Goal: Communication & Community: Connect with others

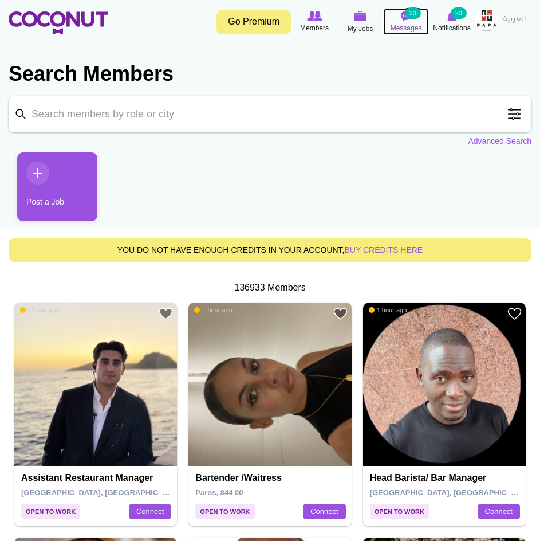
click at [415, 16] on small "20" at bounding box center [413, 12] width 16 height 11
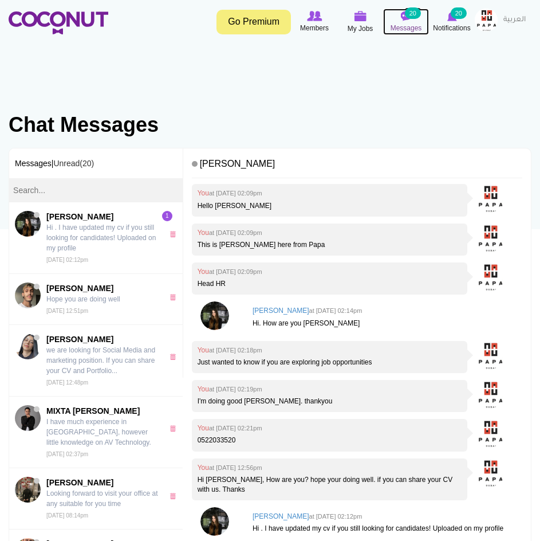
click at [409, 13] on small "20" at bounding box center [413, 12] width 16 height 11
click at [412, 53] on body "Toggle navigation Go Premium Members My Jobs Post a Job Messages 20 Notificatio…" at bounding box center [270, 437] width 540 height 875
click at [268, 29] on link "Go Premium" at bounding box center [254, 22] width 74 height 25
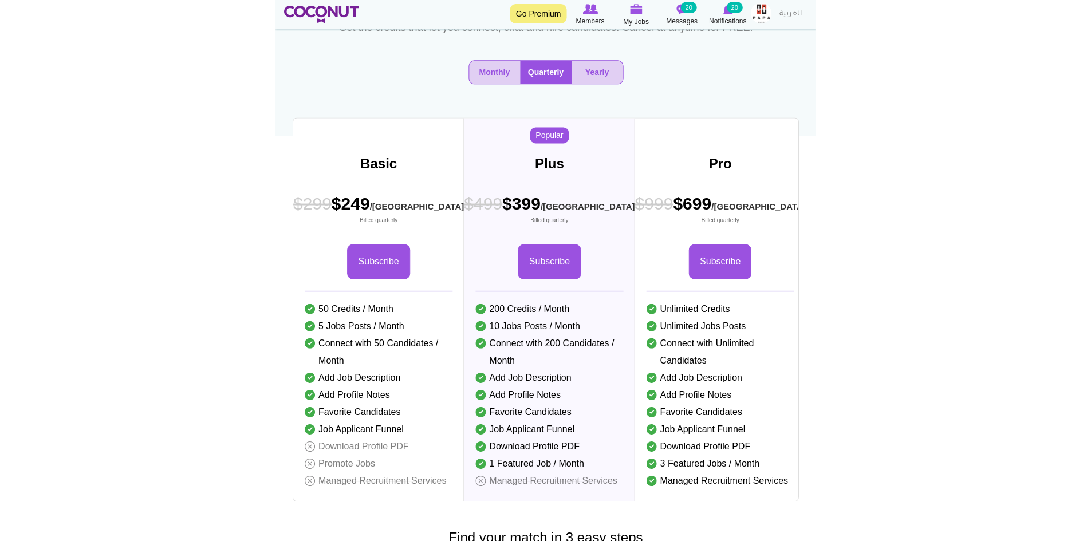
scroll to position [115, 0]
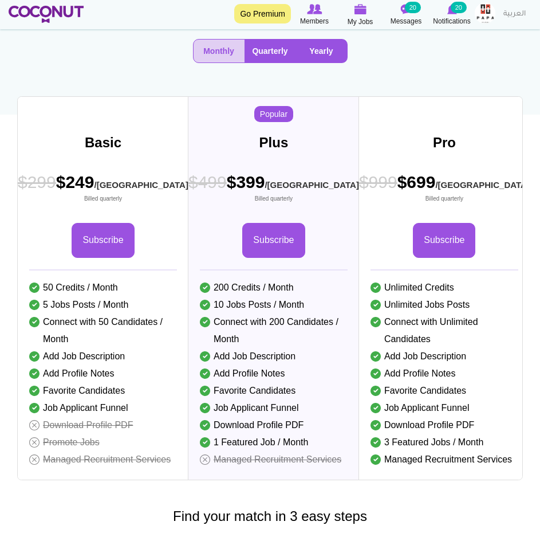
click at [325, 62] on button "Yearly" at bounding box center [321, 51] width 51 height 23
click at [282, 62] on button "Quarterly" at bounding box center [271, 51] width 52 height 23
click at [218, 62] on button "Monthly" at bounding box center [219, 51] width 51 height 23
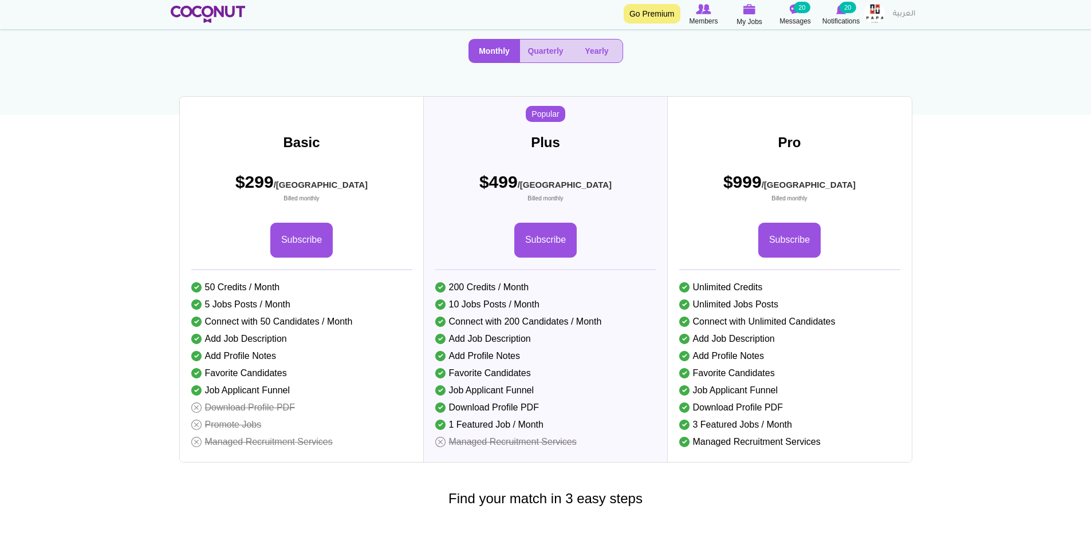
scroll to position [0, 0]
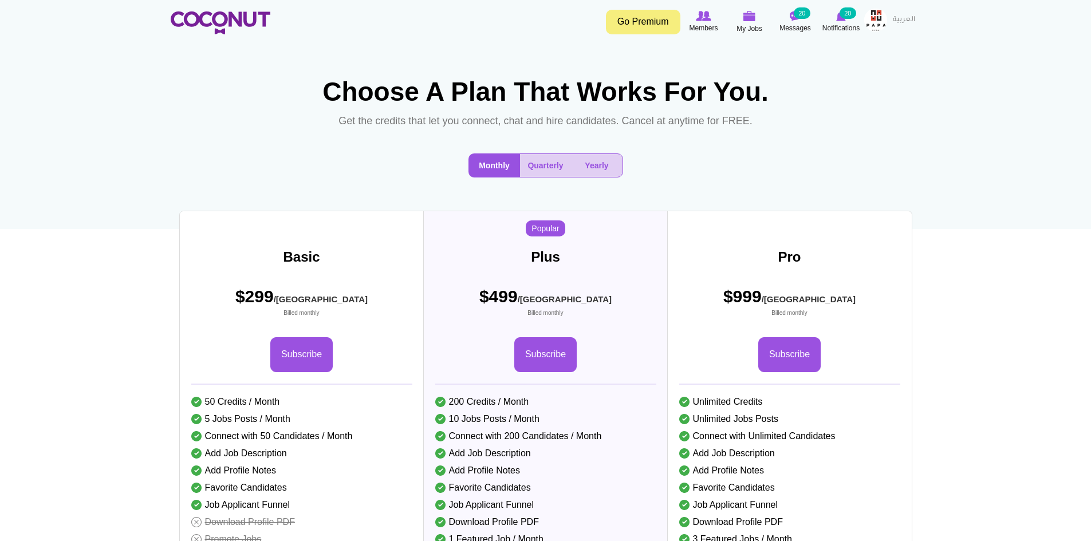
click at [540, 15] on img at bounding box center [876, 20] width 23 height 23
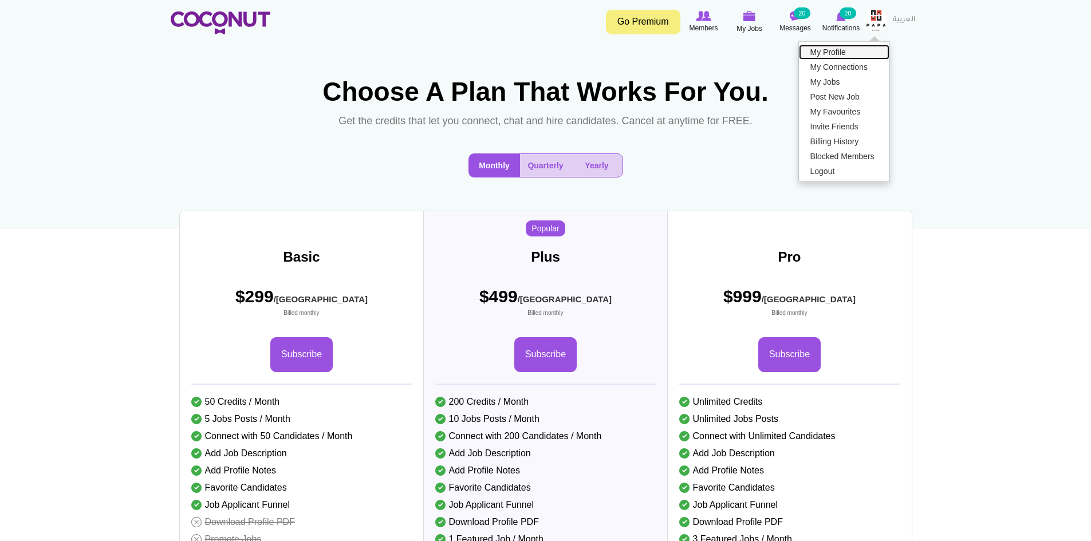
click at [540, 46] on link "My Profile" at bounding box center [844, 52] width 91 height 15
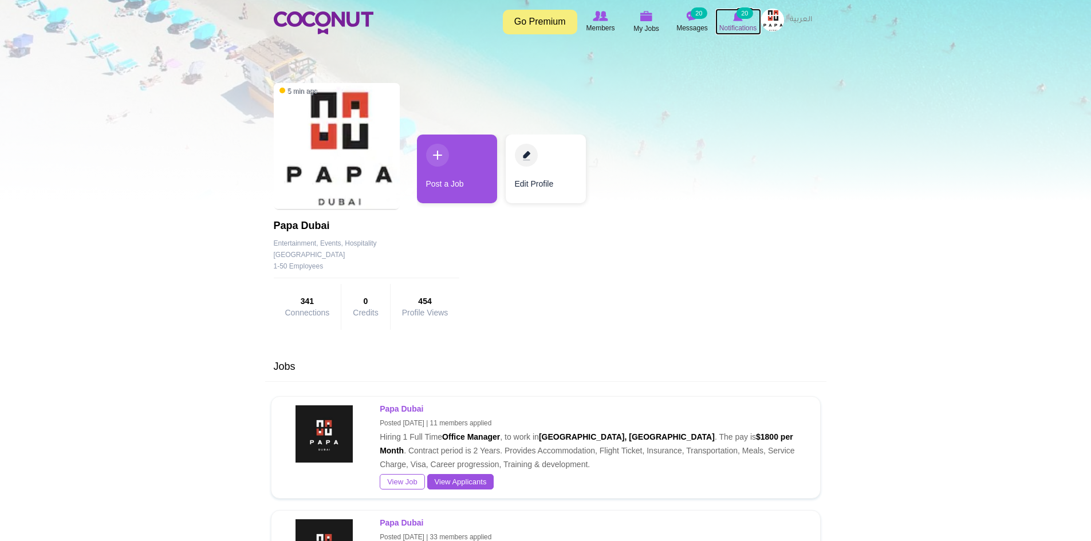
click at [743, 10] on small "20" at bounding box center [745, 12] width 16 height 11
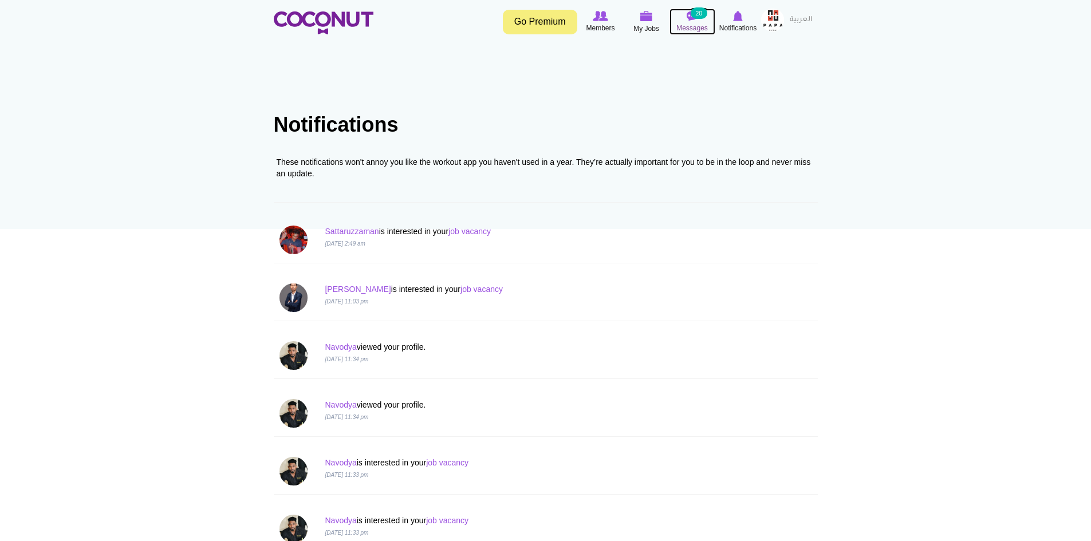
click at [698, 18] on small "20" at bounding box center [699, 12] width 16 height 11
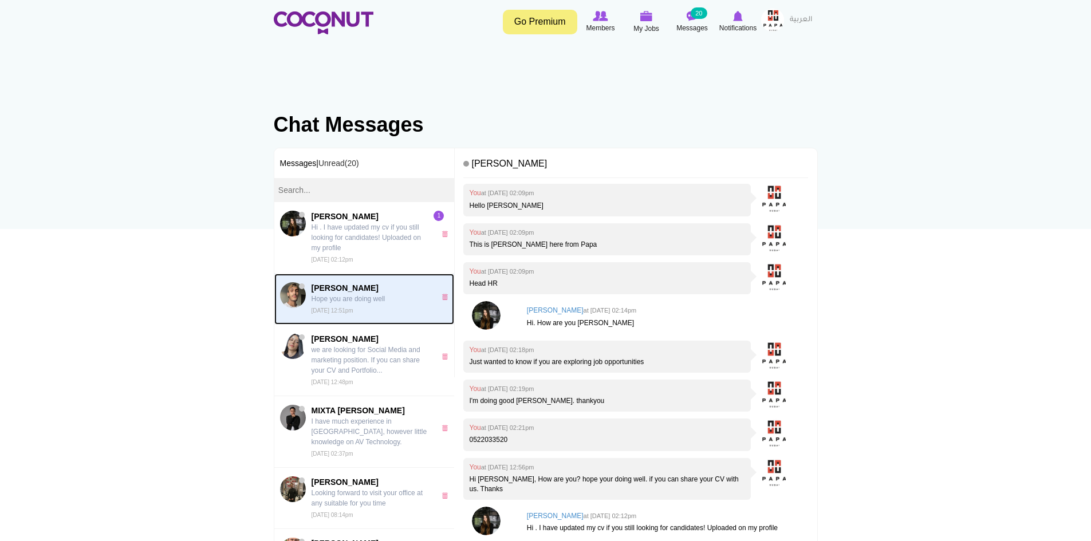
click at [383, 307] on span "Adam Riyami Hope you are doing well Mon, Aug 07th, 2023 12:51pm" at bounding box center [371, 298] width 118 height 33
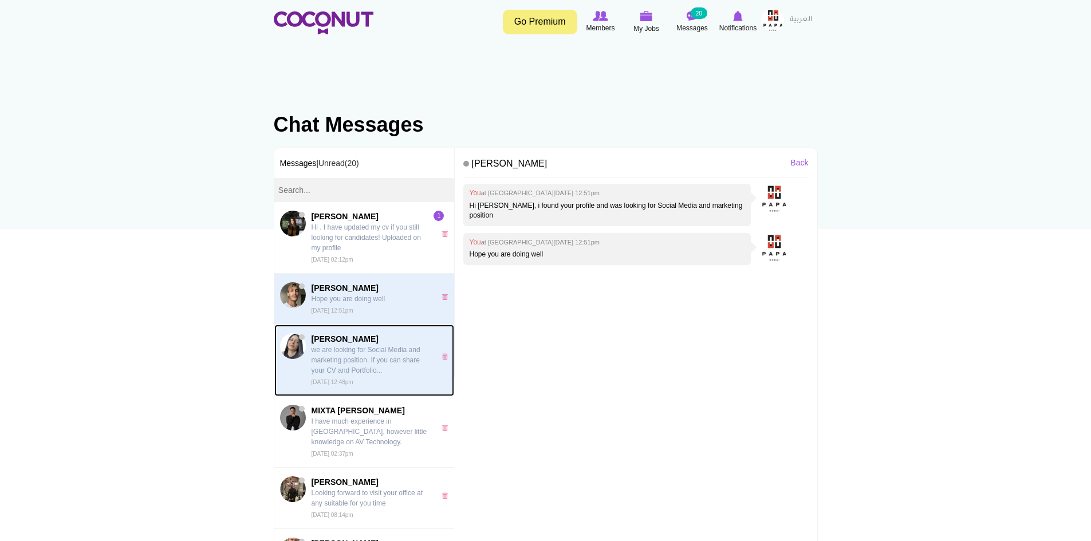
click at [326, 358] on p "we are looking for Social Media and marketing position. If you can share your C…" at bounding box center [371, 360] width 118 height 31
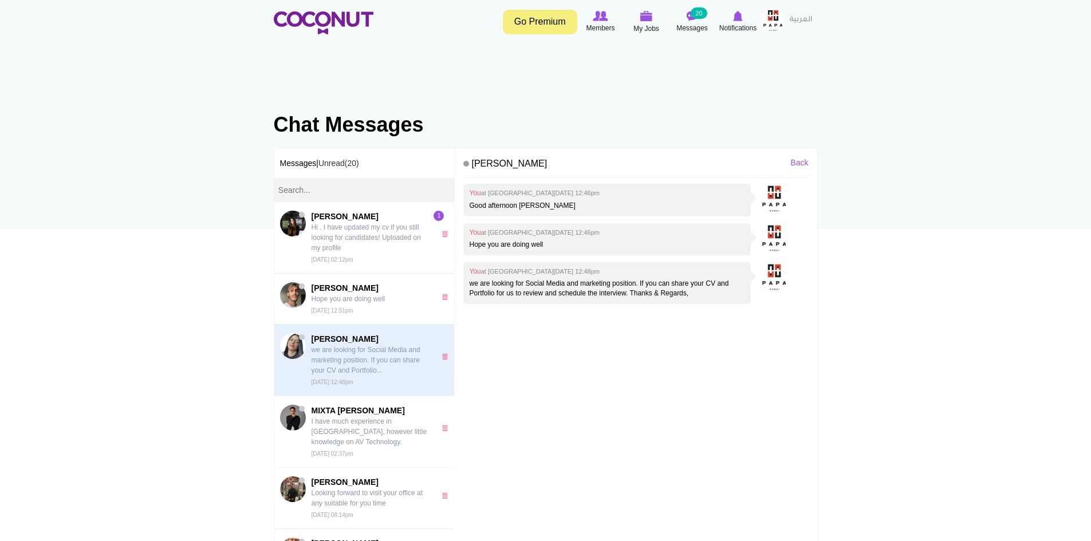
click at [366, 427] on p "I have much experience in [GEOGRAPHIC_DATA], however little knowledge on AV Tec…" at bounding box center [371, 432] width 118 height 31
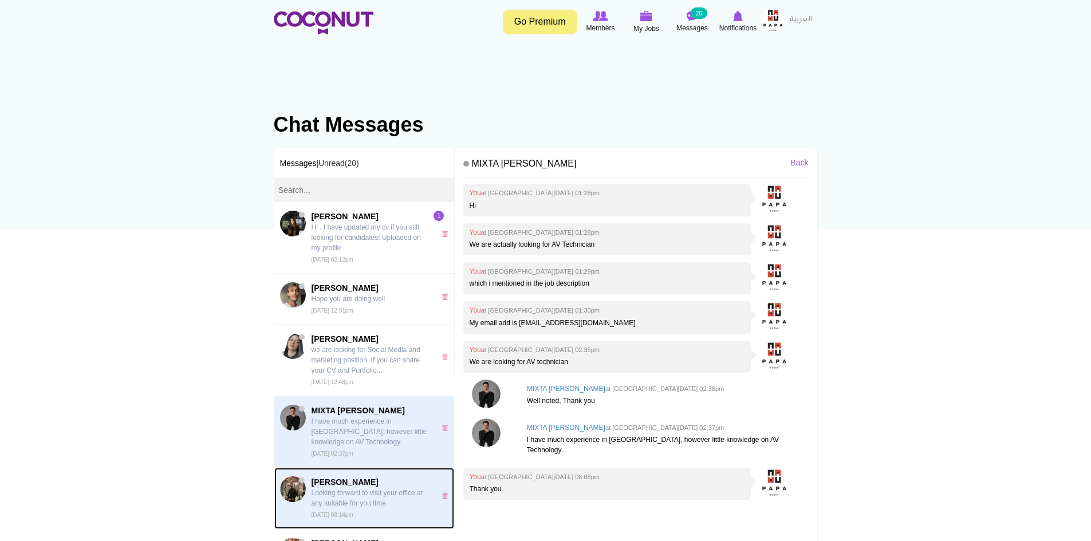
click at [345, 495] on p "Looking forward to visit your office at any suitable for you time" at bounding box center [371, 498] width 118 height 21
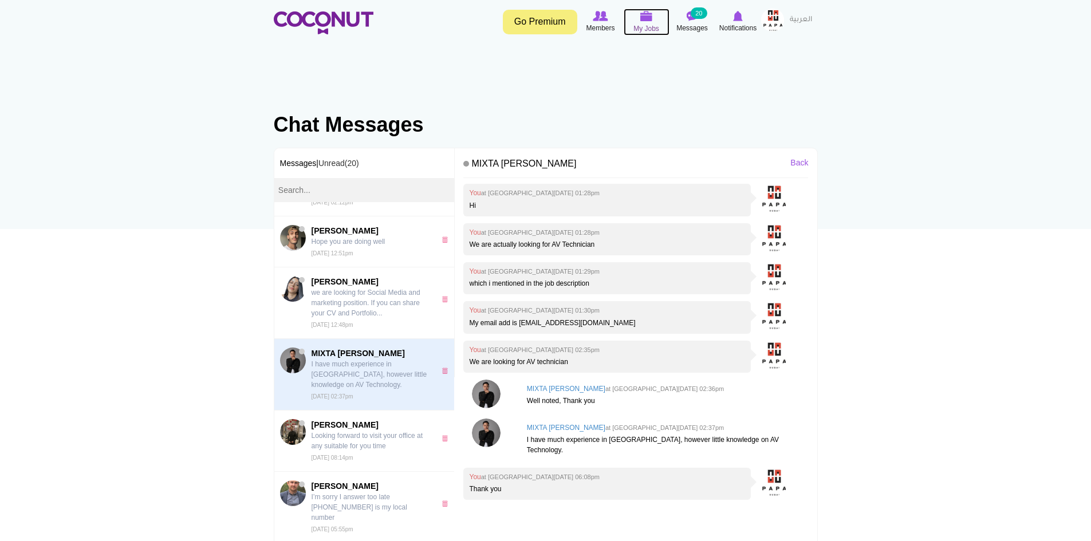
click at [641, 15] on img at bounding box center [647, 16] width 13 height 10
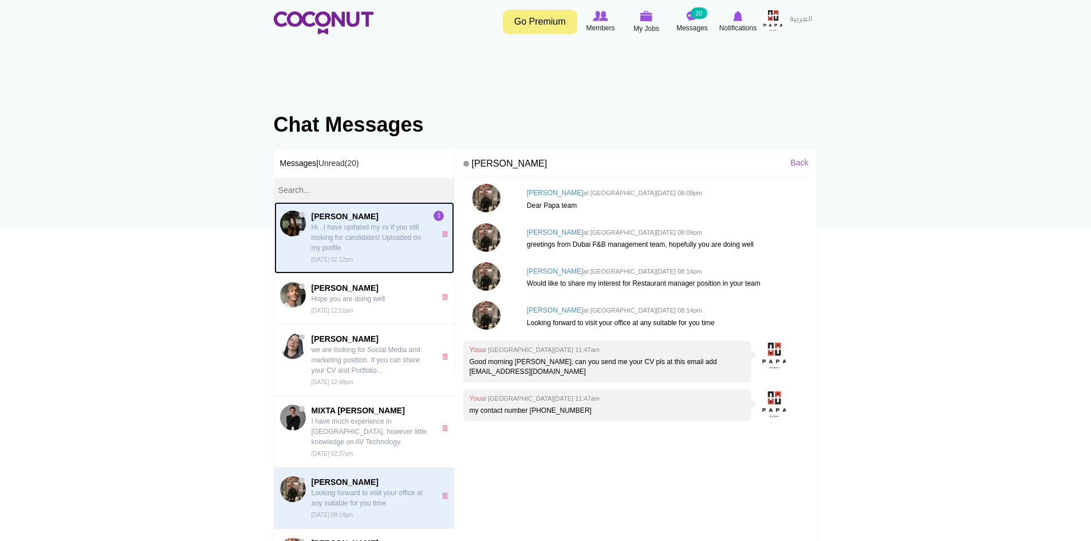
click at [407, 221] on span "[PERSON_NAME]" at bounding box center [371, 216] width 118 height 11
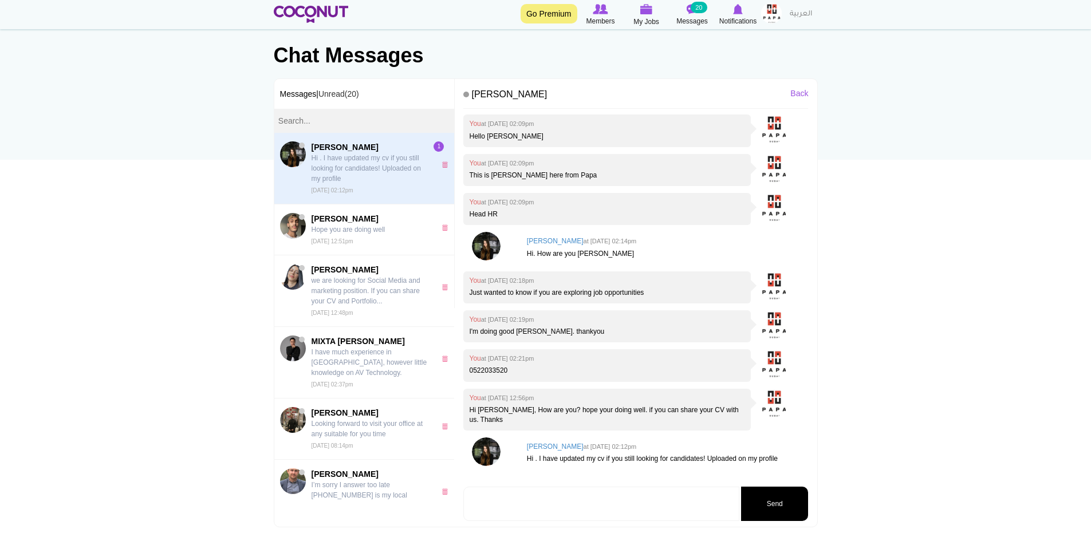
scroll to position [266, 0]
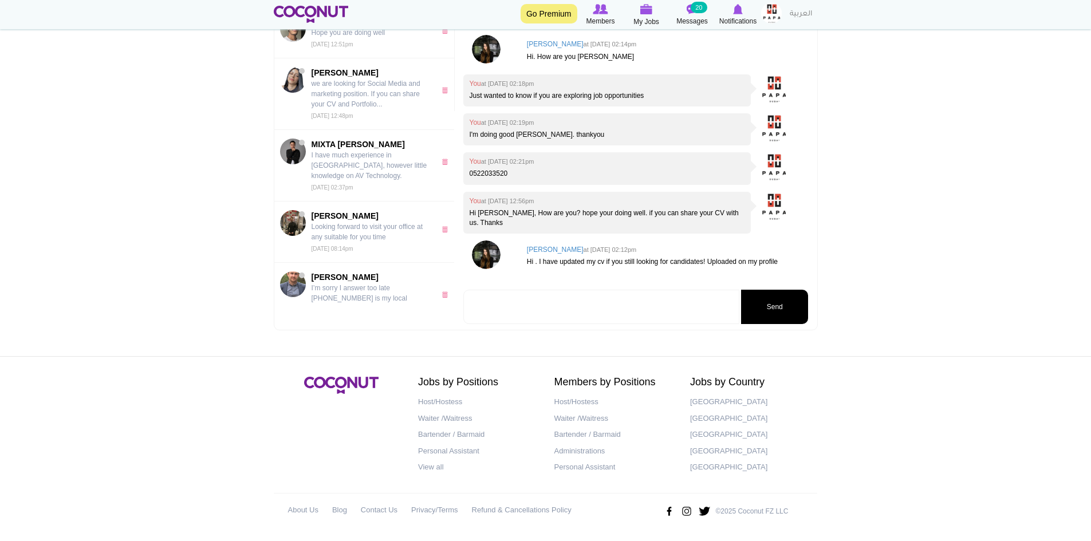
click at [639, 266] on div "You at Fri, Jan 20th, 2023 02:09pm Hello rita You at Fri, Jan 20th, 2023 02:09p…" at bounding box center [636, 102] width 345 height 370
click at [331, 288] on p "I’m sorry I answer too late [PHONE_NUMBER] is my local number" at bounding box center [371, 298] width 118 height 31
click at [560, 209] on p "Hi [PERSON_NAME], How are you? hope your doing well. if you can share your CV w…" at bounding box center [607, 218] width 276 height 19
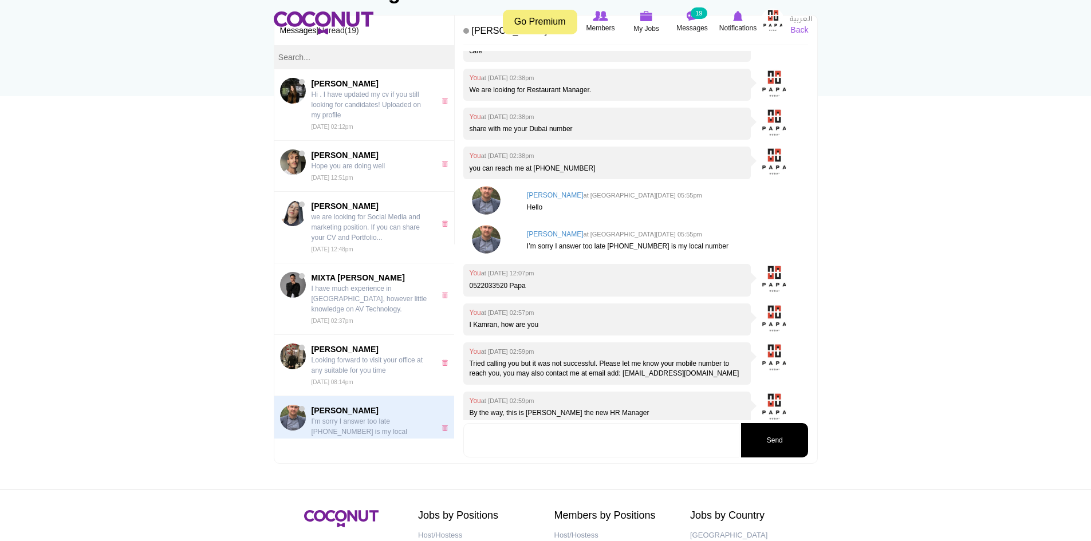
scroll to position [266, 0]
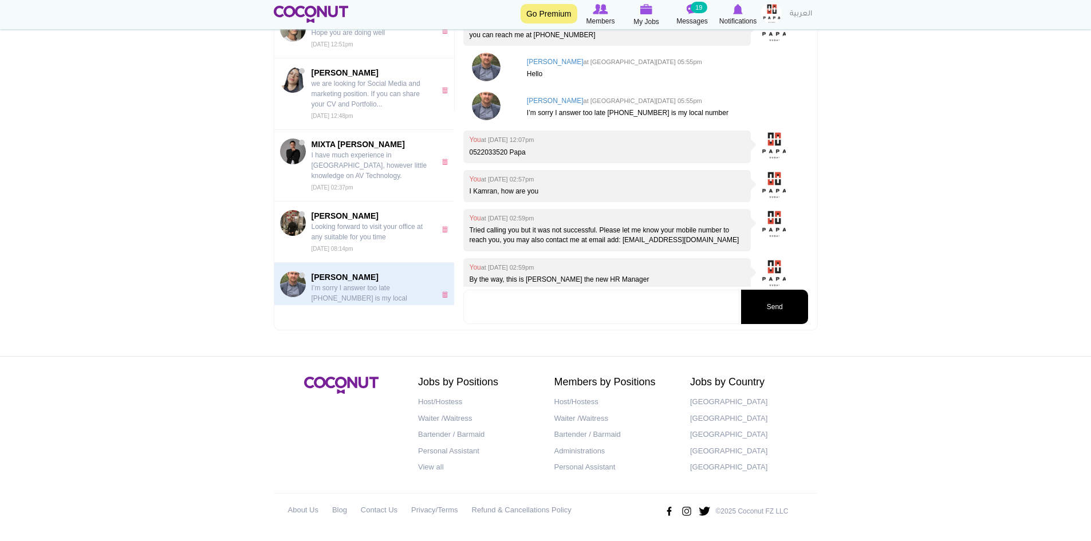
click at [954, 206] on body "Toggle navigation Go Premium Members My Jobs Post a Job Messages 19 Notificatio…" at bounding box center [545, 138] width 1091 height 808
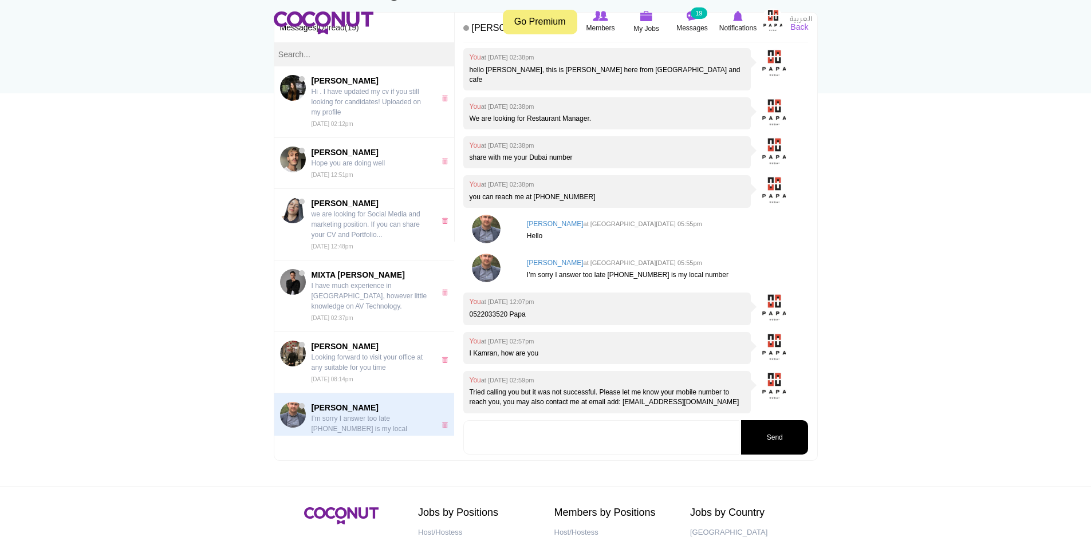
scroll to position [0, 0]
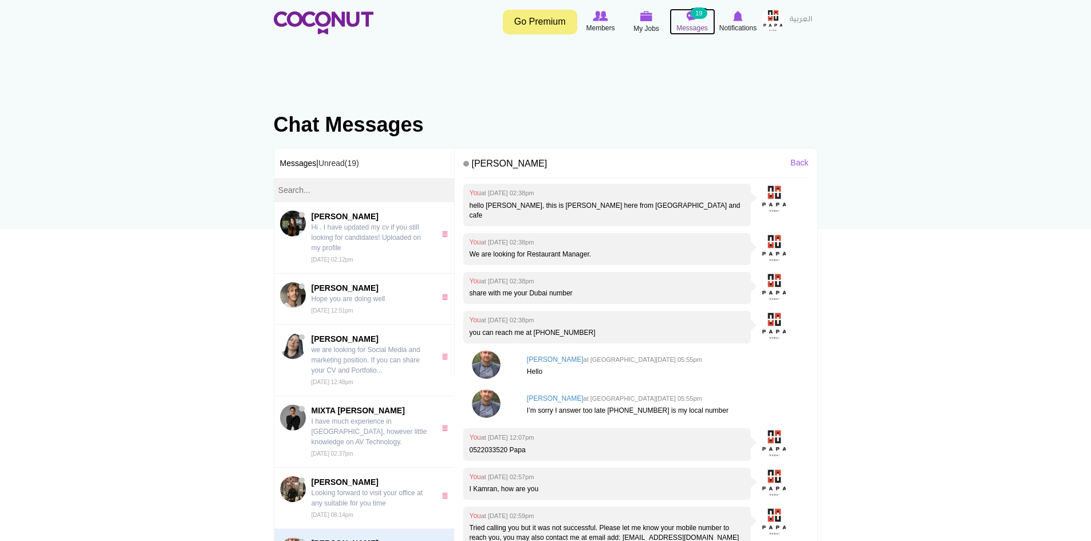
click at [700, 16] on small "19" at bounding box center [699, 12] width 16 height 11
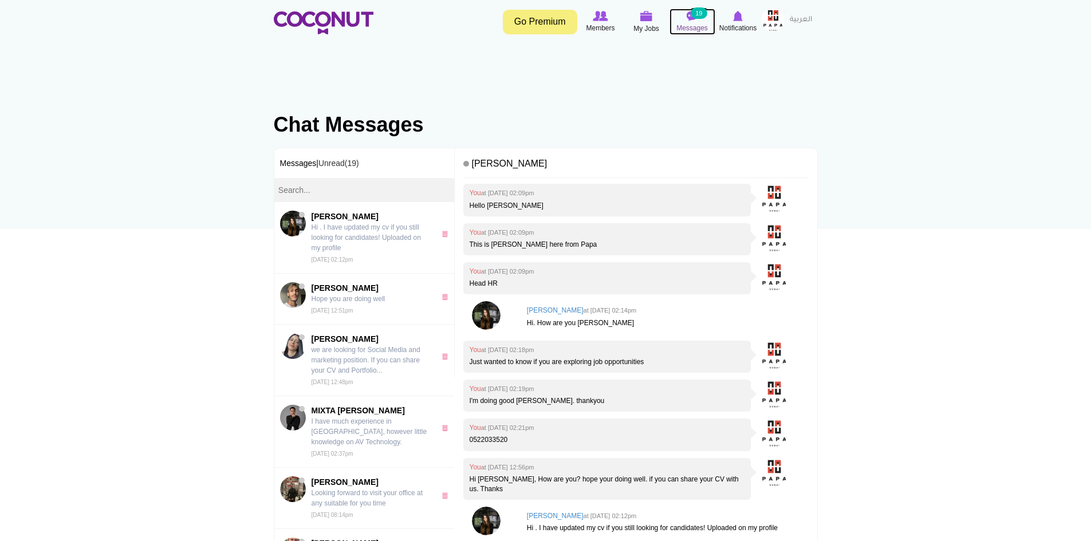
click at [699, 9] on small "19" at bounding box center [699, 12] width 16 height 11
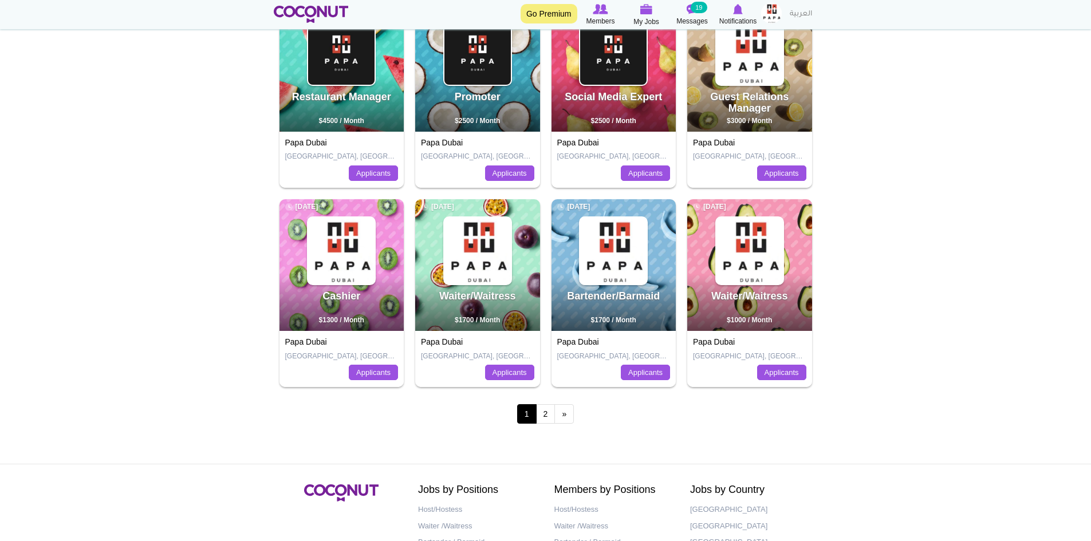
scroll to position [500, 0]
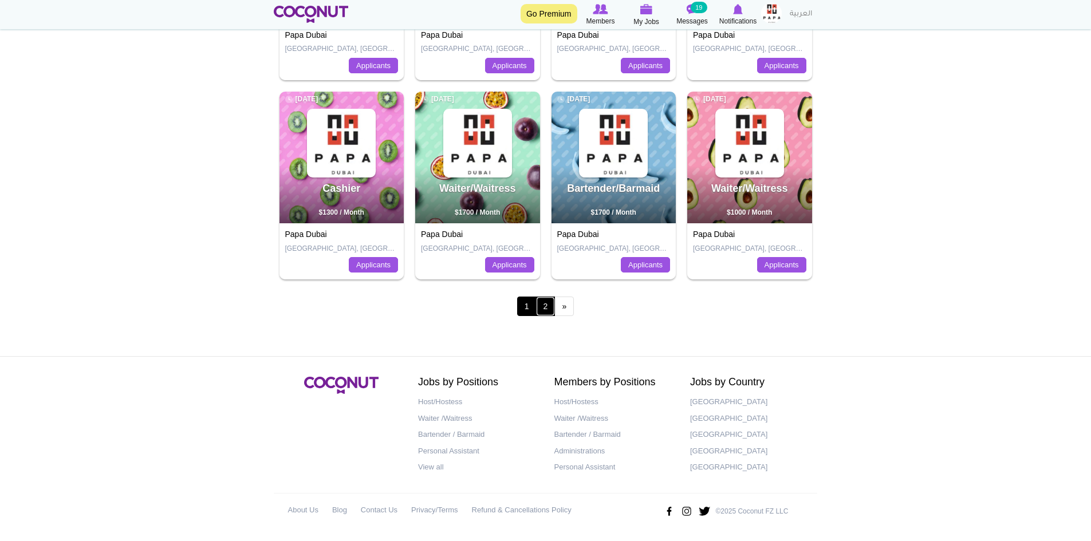
click at [545, 308] on link "2" at bounding box center [545, 306] width 19 height 19
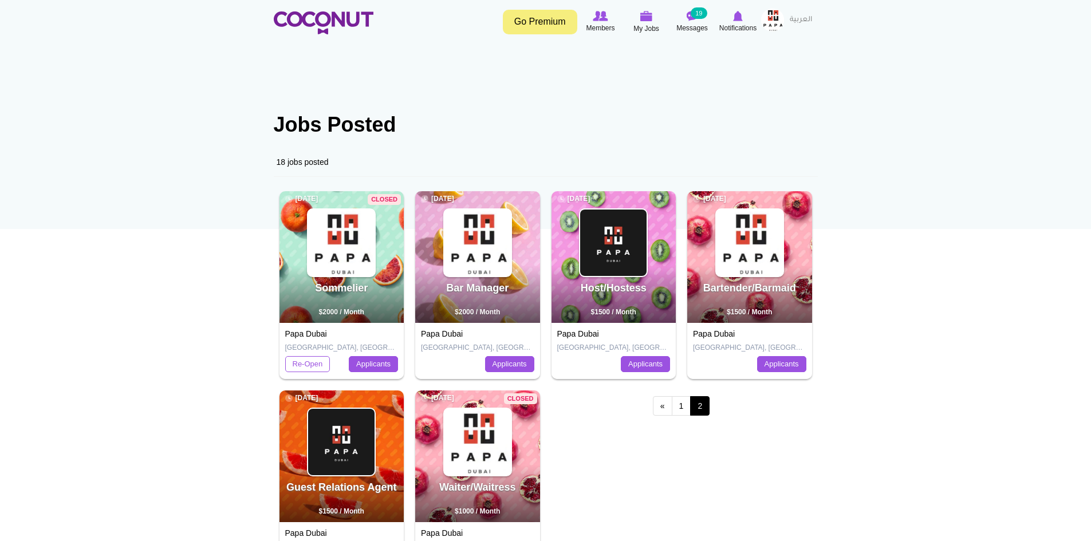
click at [923, 120] on body "Toggle navigation Go Premium Members My Jobs Post a Job Messages 19 Notificatio…" at bounding box center [545, 397] width 1091 height 795
click at [966, 106] on body "Toggle navigation Go Premium Members My Jobs Post a Job Messages 19 Notificatio…" at bounding box center [545, 397] width 1091 height 795
click at [773, 17] on img at bounding box center [772, 20] width 23 height 23
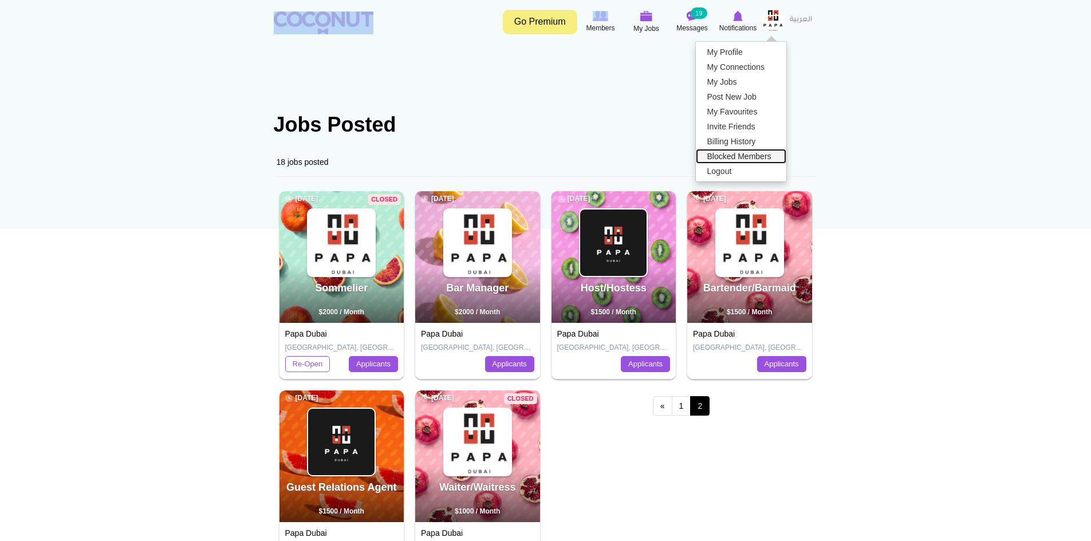
click at [727, 159] on link "Blocked Members" at bounding box center [741, 156] width 91 height 15
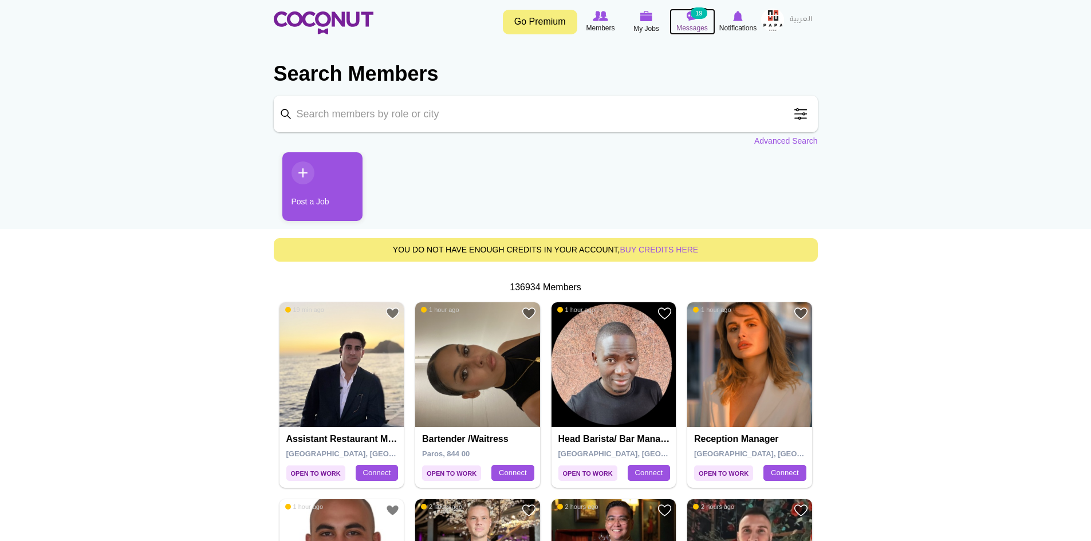
click at [697, 14] on small "19" at bounding box center [699, 12] width 16 height 11
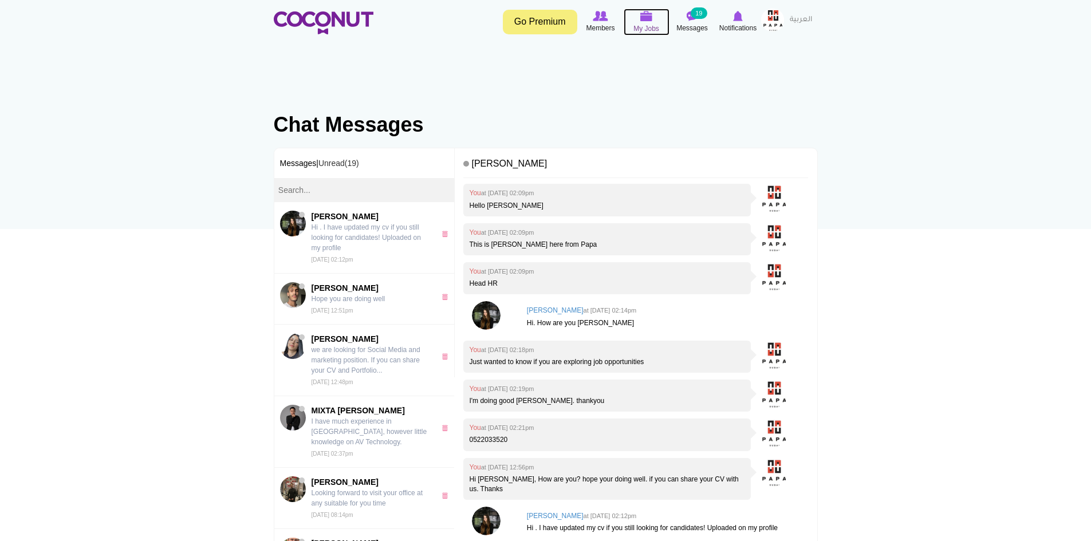
click at [650, 21] on img at bounding box center [647, 16] width 13 height 10
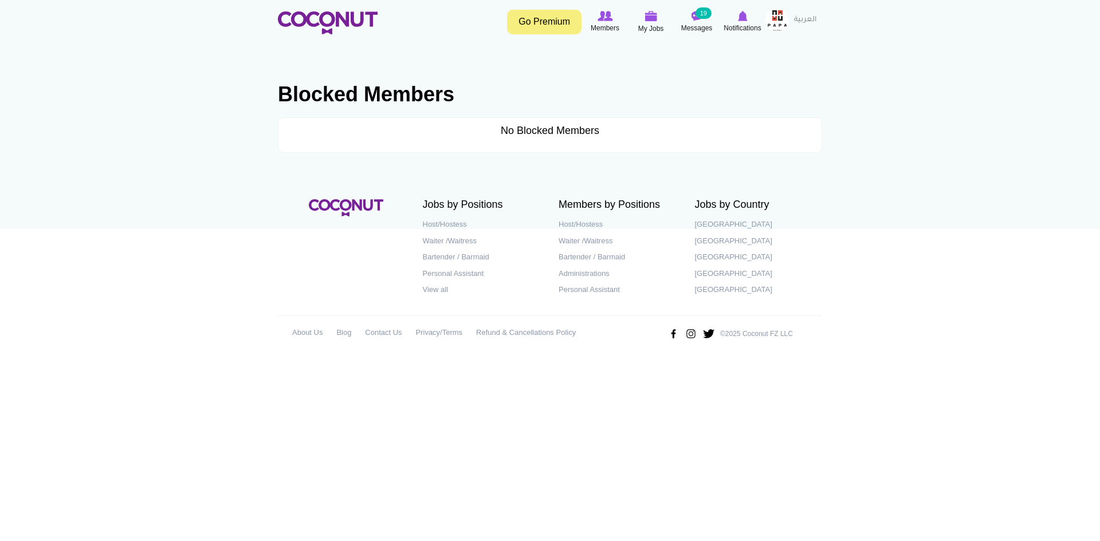
click at [782, 14] on img at bounding box center [776, 20] width 23 height 23
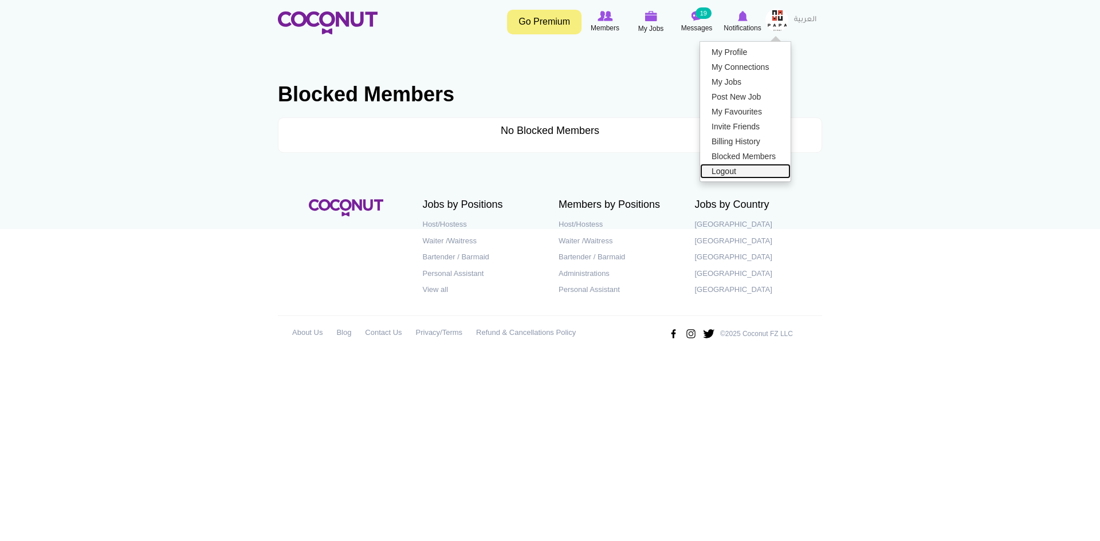
click at [730, 171] on link "Logout" at bounding box center [745, 171] width 91 height 15
